Goal: Information Seeking & Learning: Check status

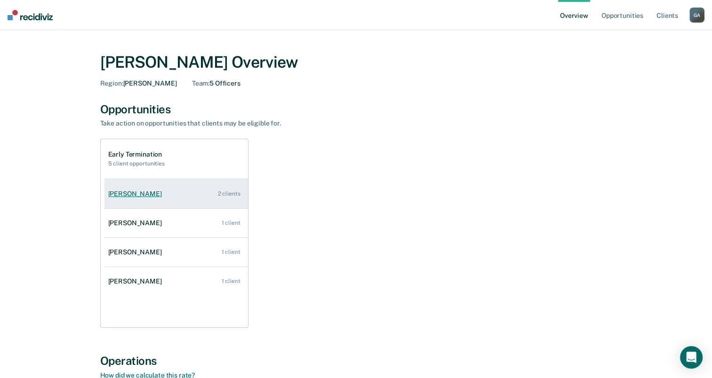
click at [229, 198] on link "[PERSON_NAME] 2 clients" at bounding box center [176, 194] width 144 height 27
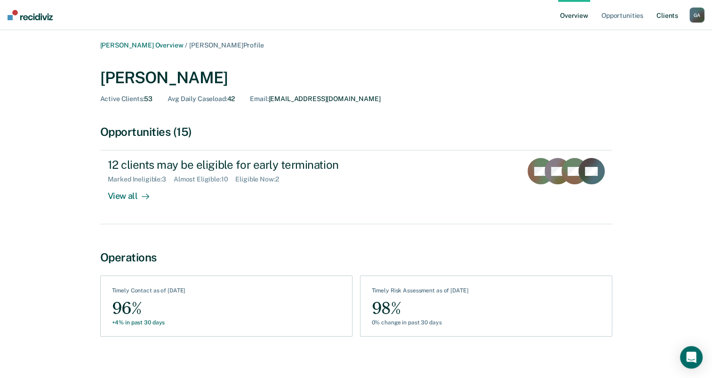
click at [668, 17] on link "Client s" at bounding box center [667, 15] width 25 height 30
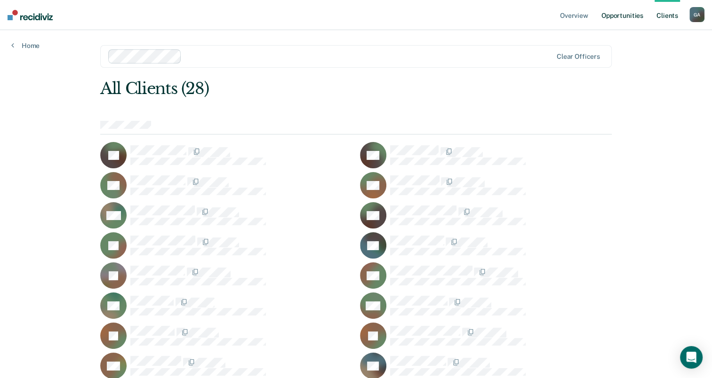
click at [619, 15] on link "Opportunities" at bounding box center [623, 15] width 46 height 30
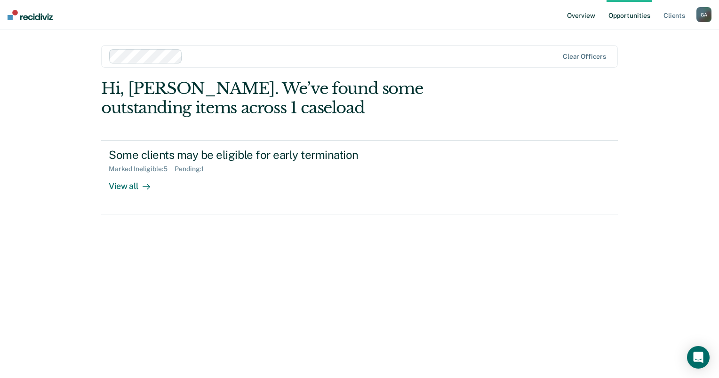
click at [584, 16] on link "Overview" at bounding box center [581, 15] width 32 height 30
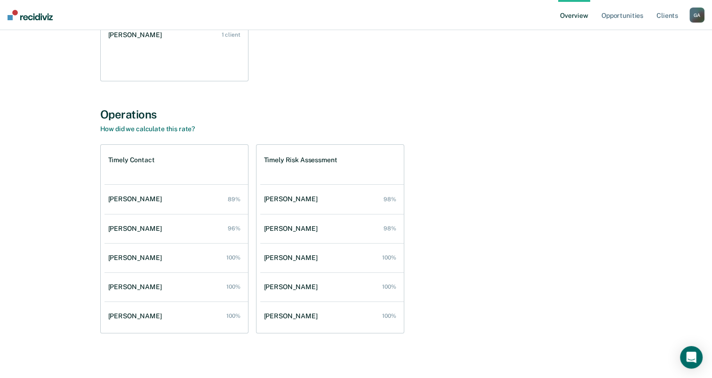
scroll to position [250, 0]
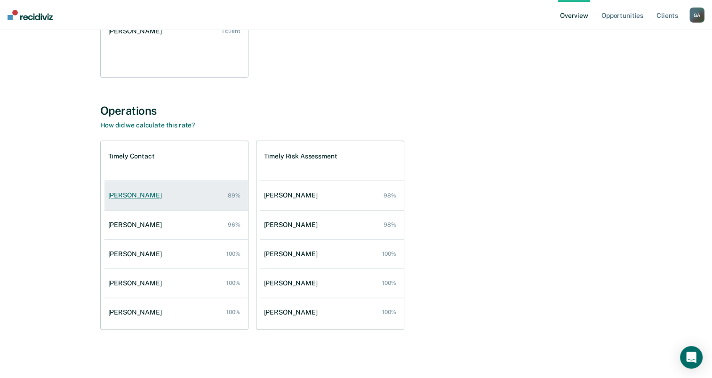
click at [147, 197] on div "[PERSON_NAME]" at bounding box center [136, 196] width 57 height 8
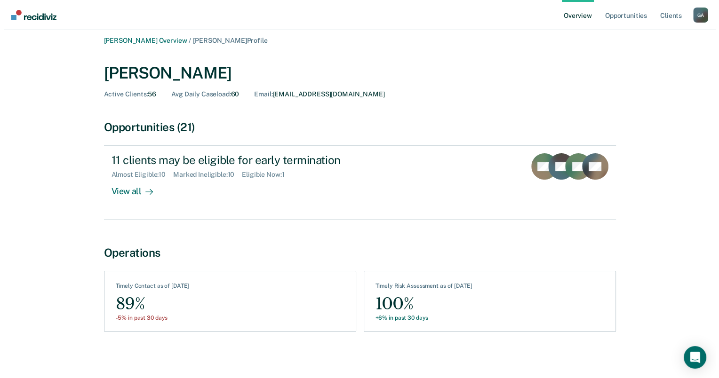
scroll to position [8, 0]
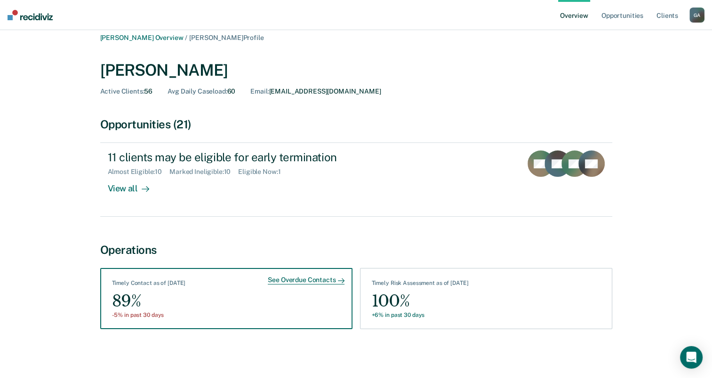
click at [322, 281] on div "See Overdue Contacts" at bounding box center [306, 280] width 76 height 8
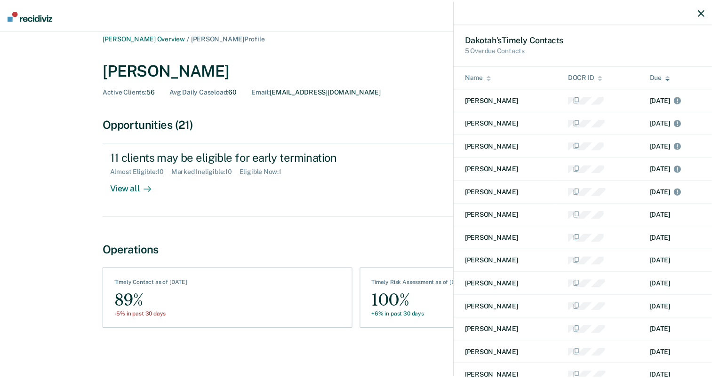
scroll to position [0, 0]
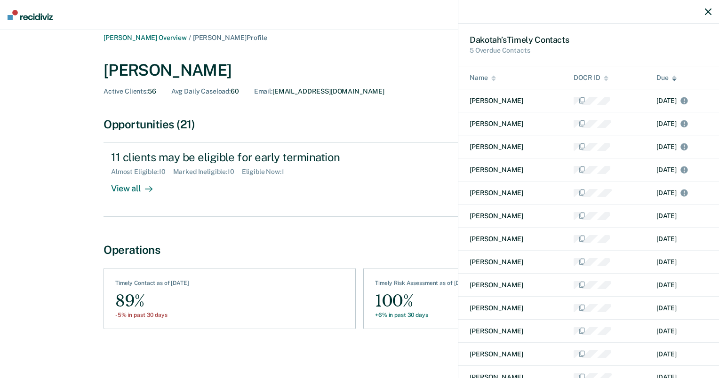
click at [705, 12] on icon "button" at bounding box center [708, 11] width 7 height 7
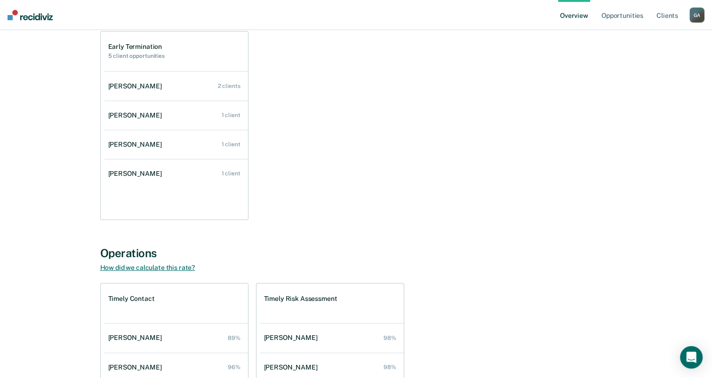
scroll to position [203, 0]
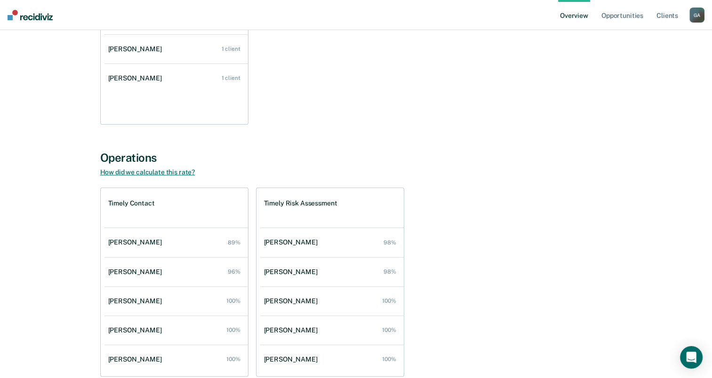
click at [168, 175] on link "How did we calculate this rate?" at bounding box center [147, 172] width 95 height 8
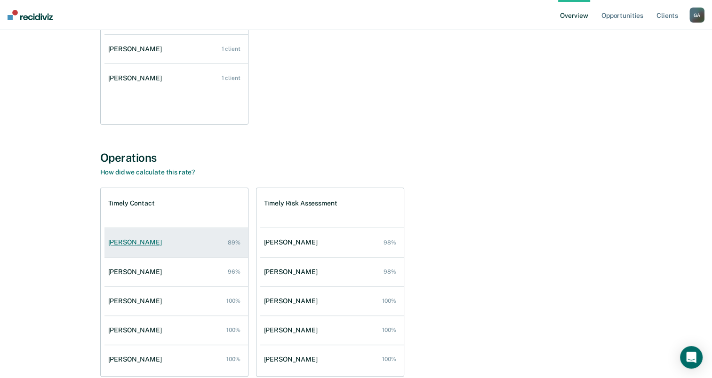
click at [148, 244] on div "[PERSON_NAME]" at bounding box center [136, 243] width 57 height 8
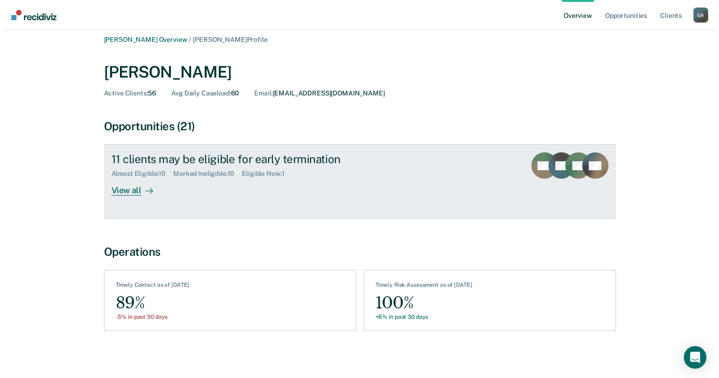
scroll to position [8, 0]
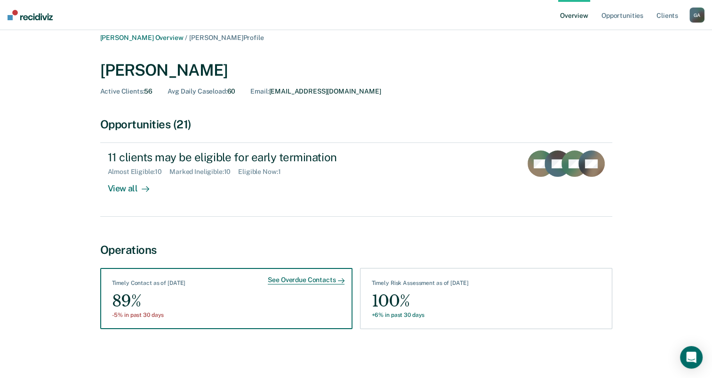
click at [297, 280] on div "See Overdue Contacts" at bounding box center [306, 280] width 76 height 8
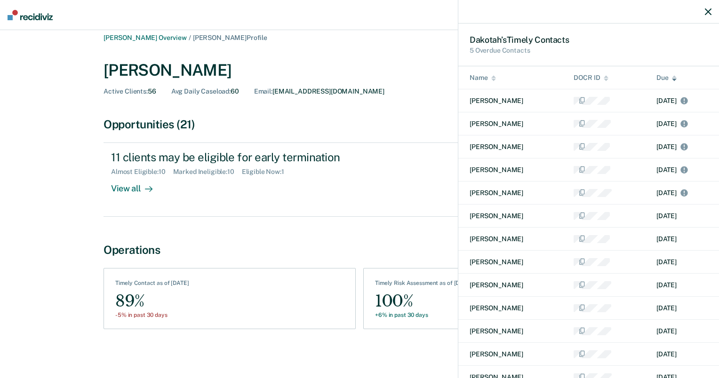
scroll to position [0, 0]
